Goal: Find specific page/section

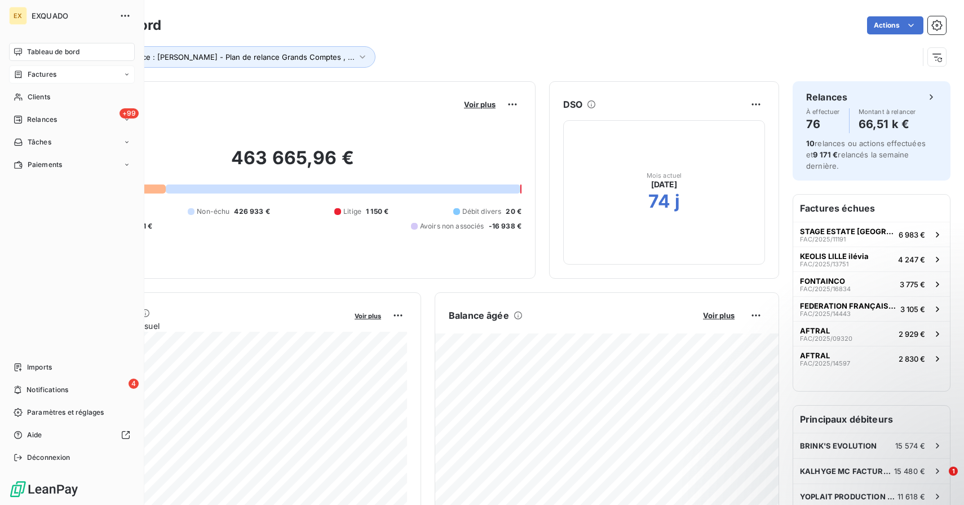
click at [44, 78] on span "Factures" at bounding box center [42, 74] width 29 height 10
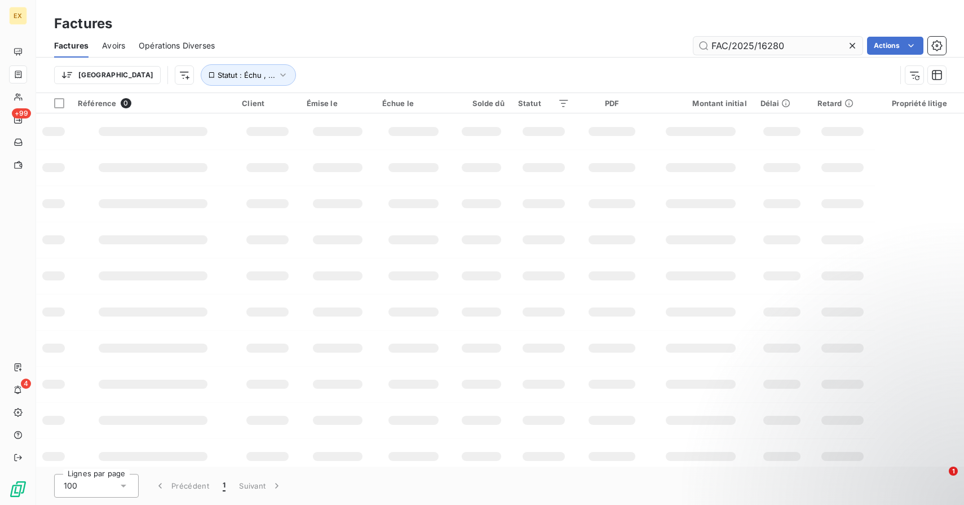
click at [753, 48] on input "FAC/2025/16280" at bounding box center [778, 46] width 169 height 18
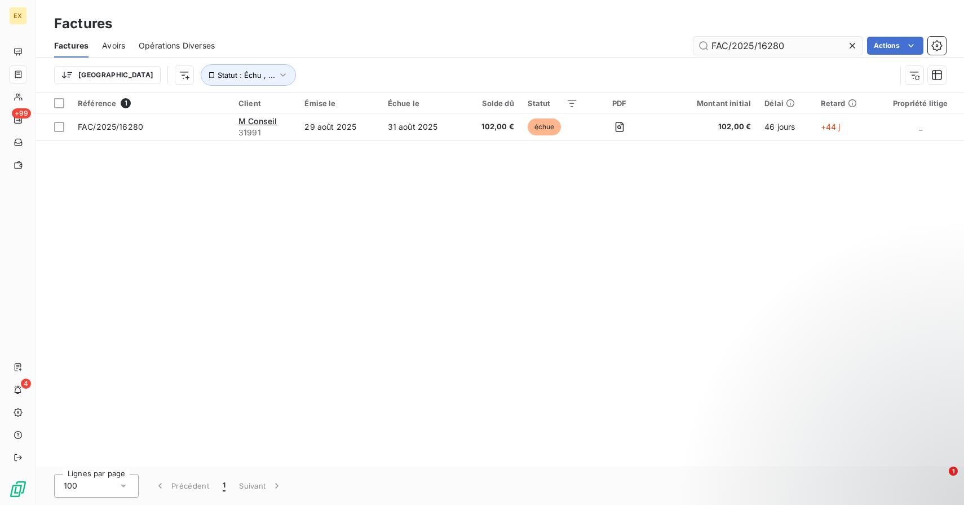
click at [753, 48] on input "FAC/2025/16280" at bounding box center [778, 46] width 169 height 18
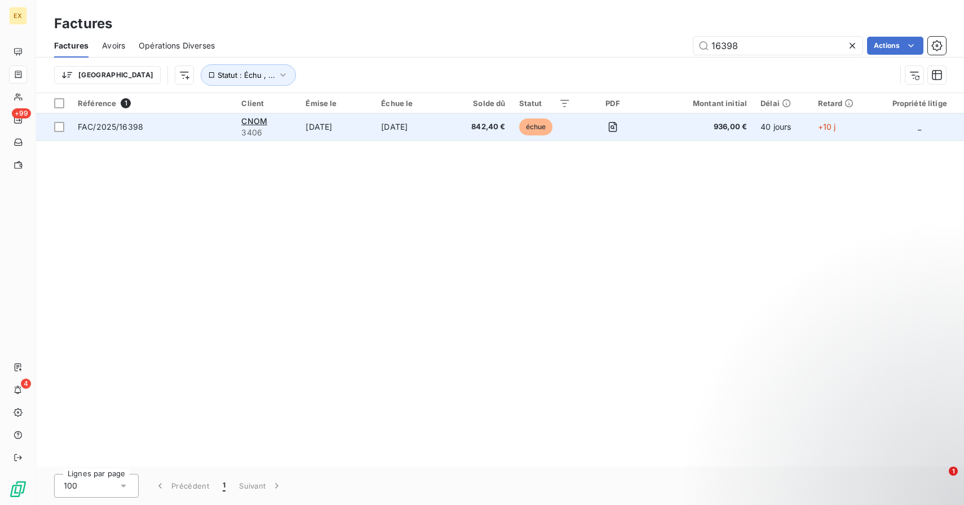
type input "16398"
click at [324, 114] on td "[DATE]" at bounding box center [337, 126] width 76 height 27
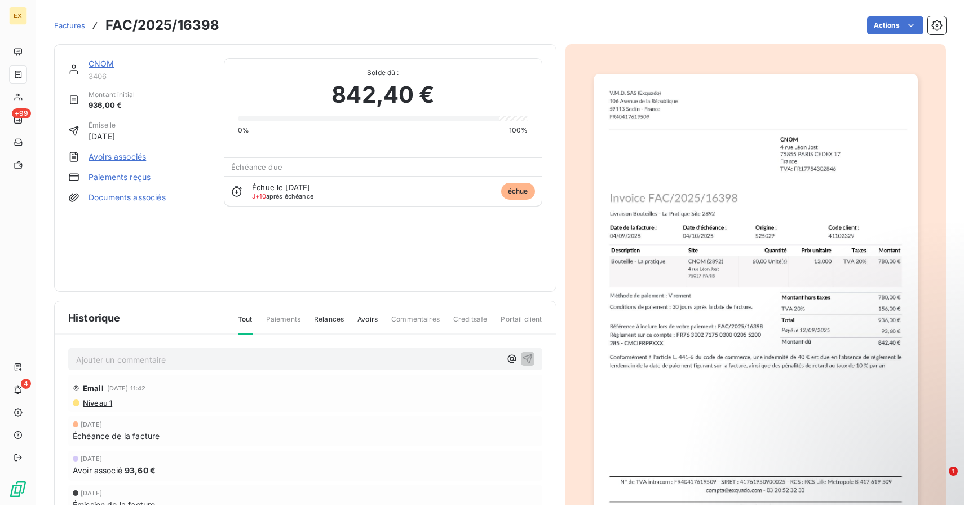
click at [295, 320] on span "Paiements" at bounding box center [283, 323] width 34 height 19
click at [219, 353] on p "Ajouter un commentaire ﻿" at bounding box center [288, 359] width 425 height 14
